Goal: Task Accomplishment & Management: Use online tool/utility

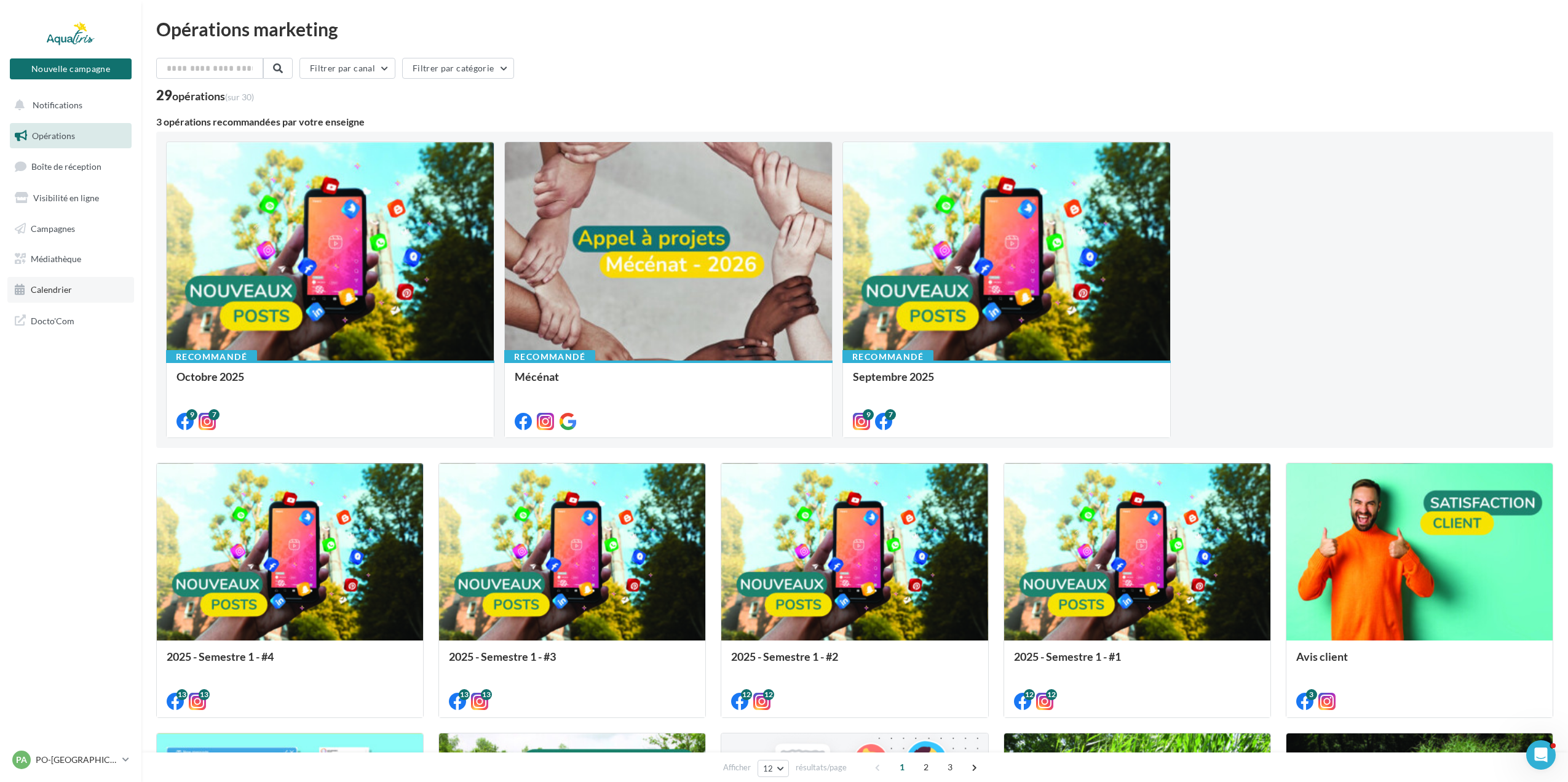
click at [81, 293] on link "Calendrier" at bounding box center [70, 290] width 126 height 26
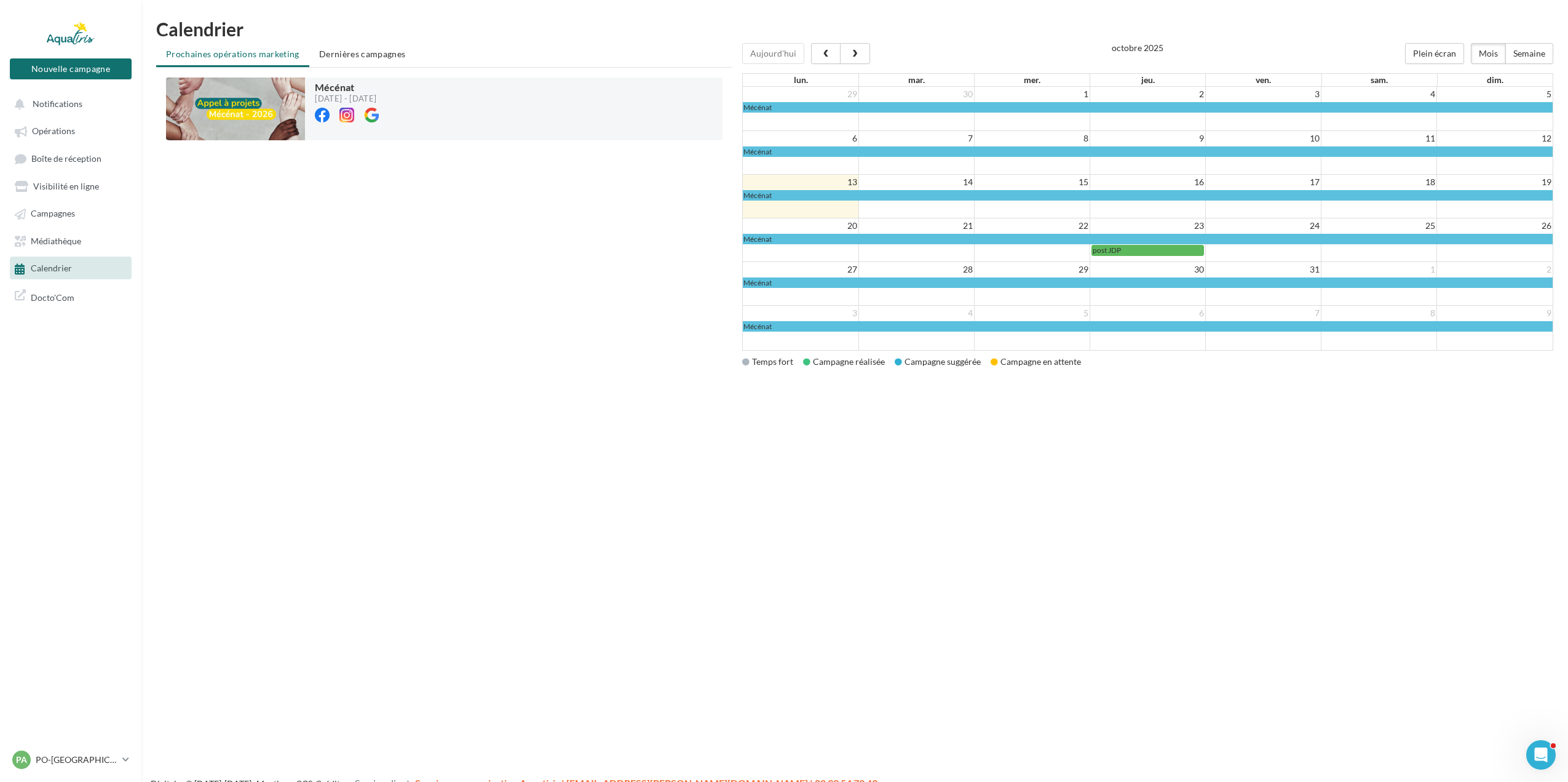
click at [931, 221] on td "21" at bounding box center [916, 226] width 115 height 15
click at [931, 207] on td at bounding box center [916, 196] width 115 height 44
click at [926, 230] on td "21" at bounding box center [916, 226] width 115 height 15
click at [390, 53] on span "Dernières campagnes" at bounding box center [363, 54] width 87 height 10
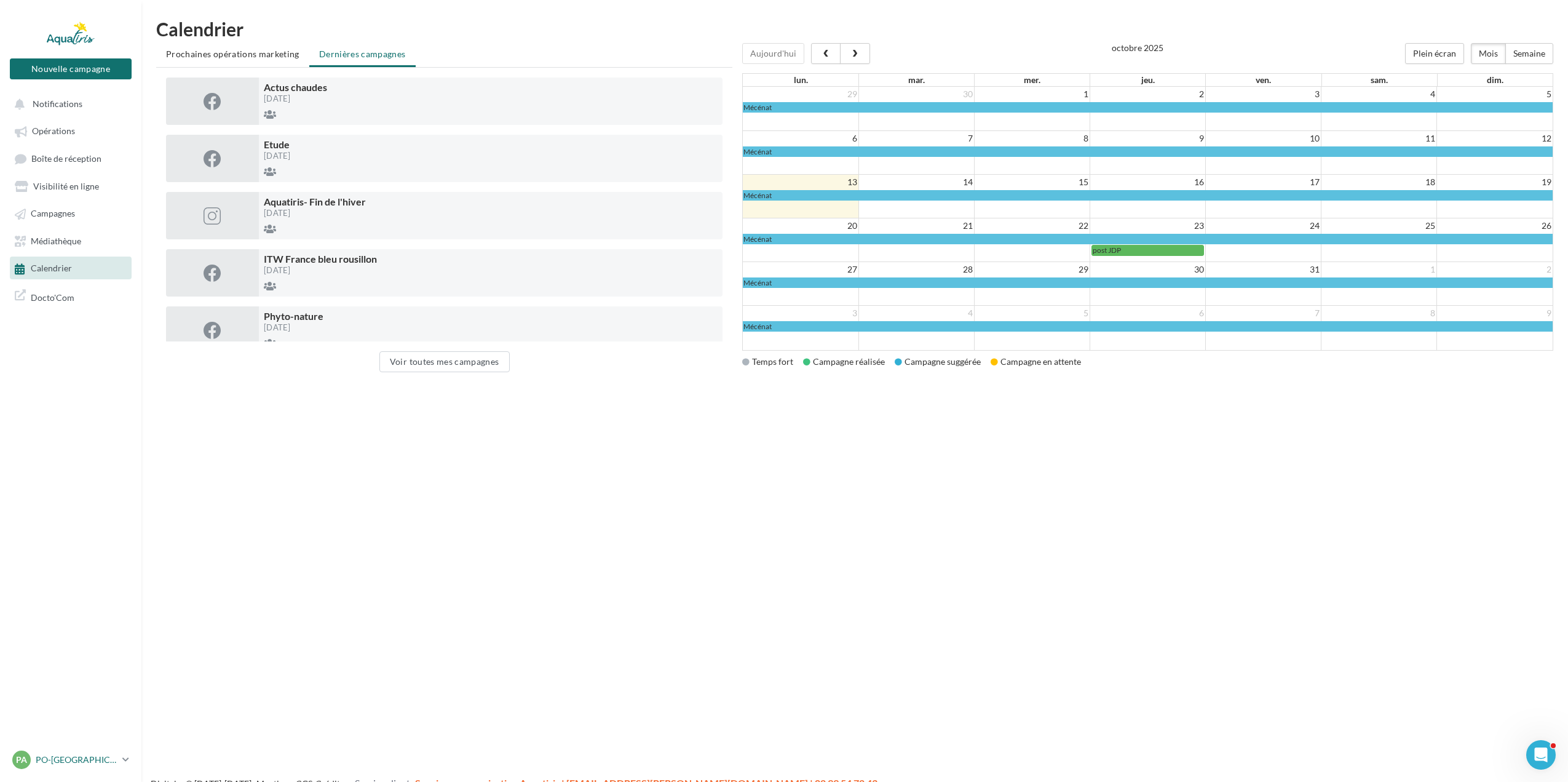
click at [127, 765] on link "PA PO-[GEOGRAPHIC_DATA]-HERAULT [PERSON_NAME][EMAIL_ADDRESS][DOMAIN_NAME]" at bounding box center [70, 760] width 121 height 23
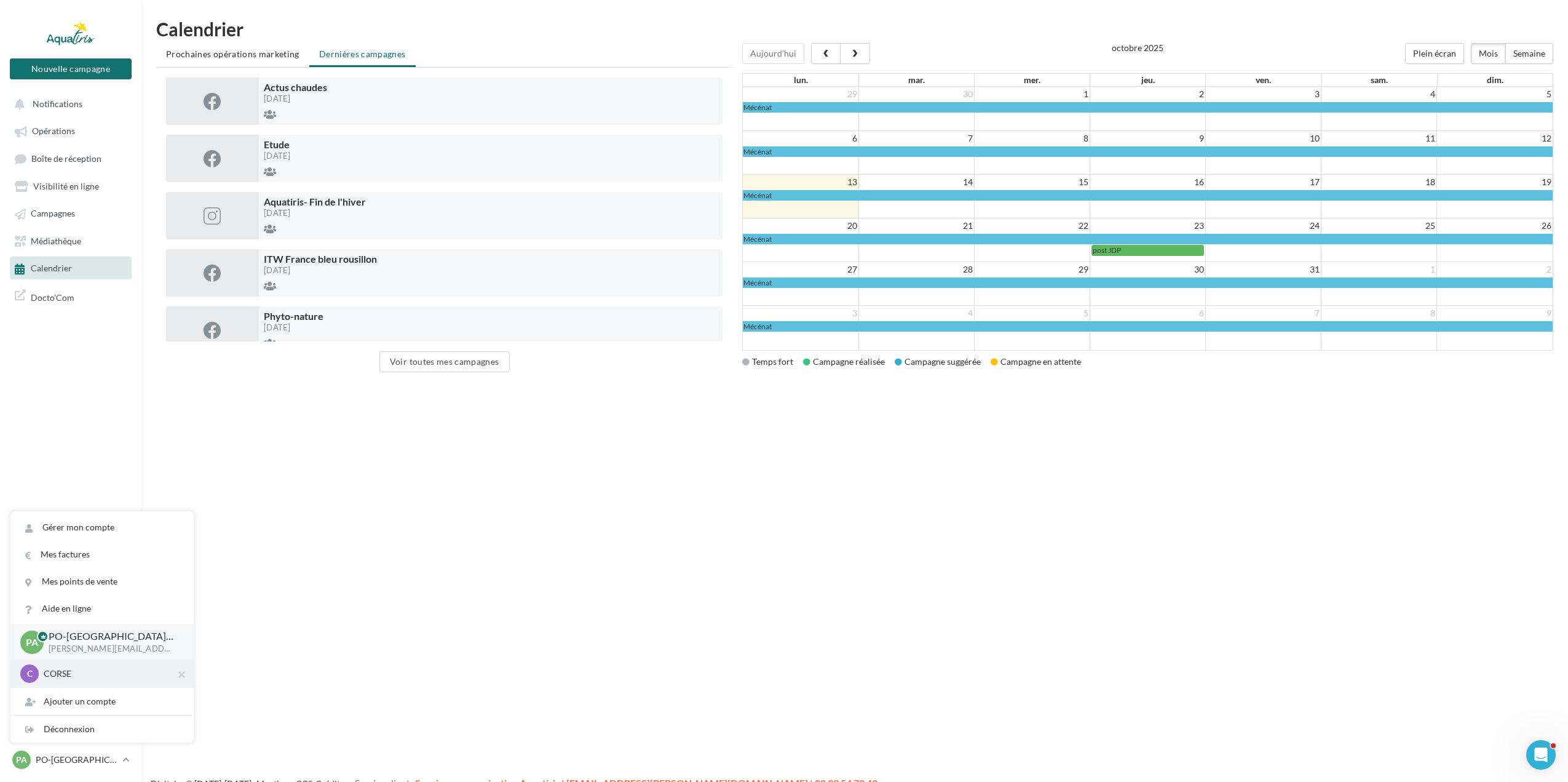
click at [121, 674] on p "CORSE" at bounding box center [111, 673] width 135 height 12
